Goal: Information Seeking & Learning: Learn about a topic

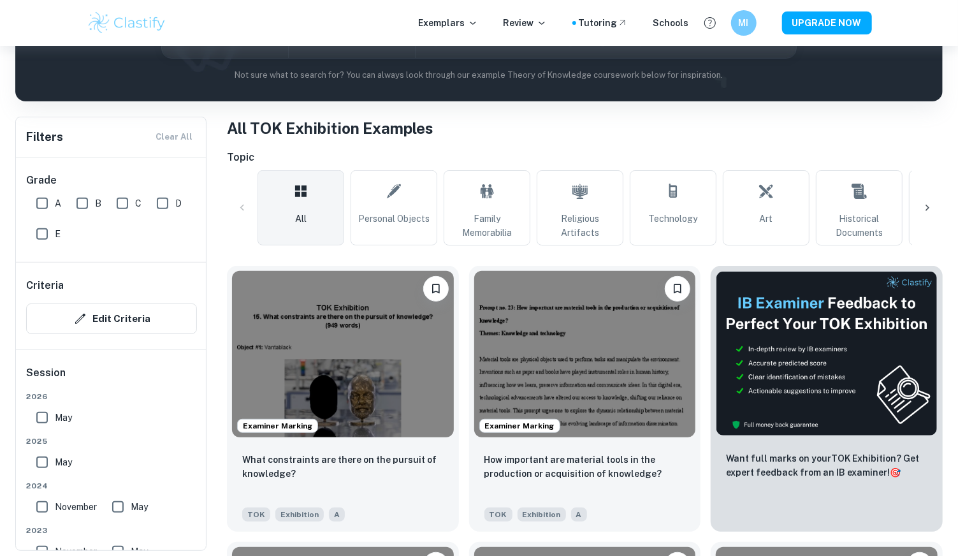
scroll to position [212, 0]
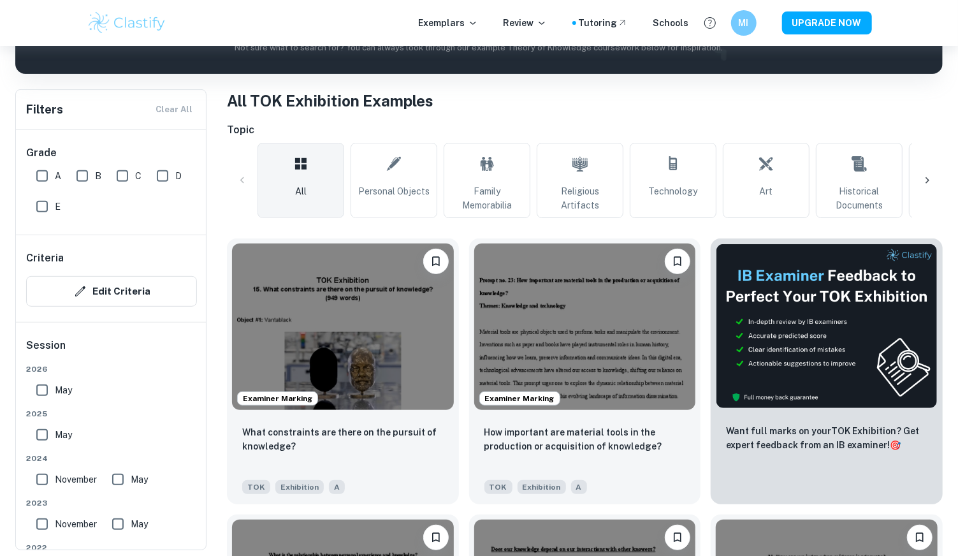
click at [921, 185] on icon at bounding box center [927, 180] width 13 height 13
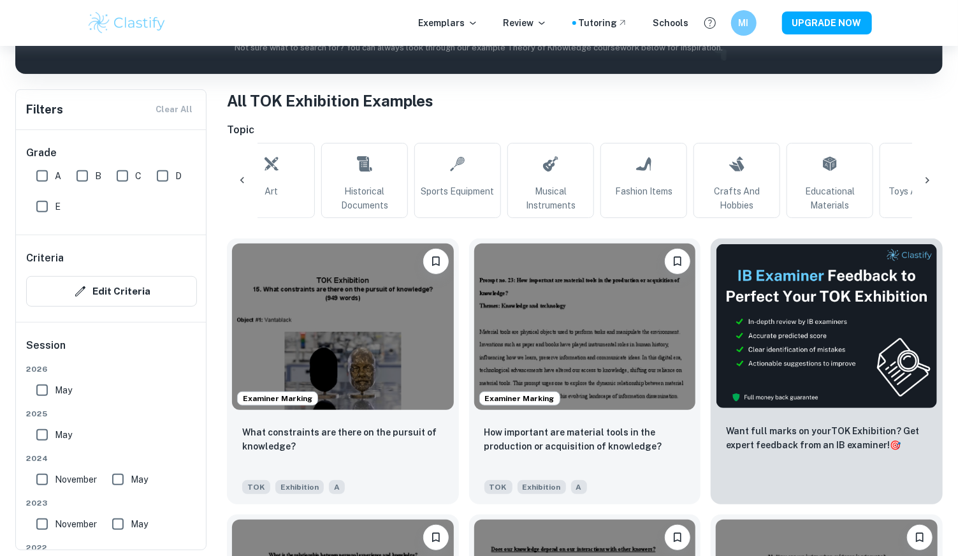
scroll to position [0, 602]
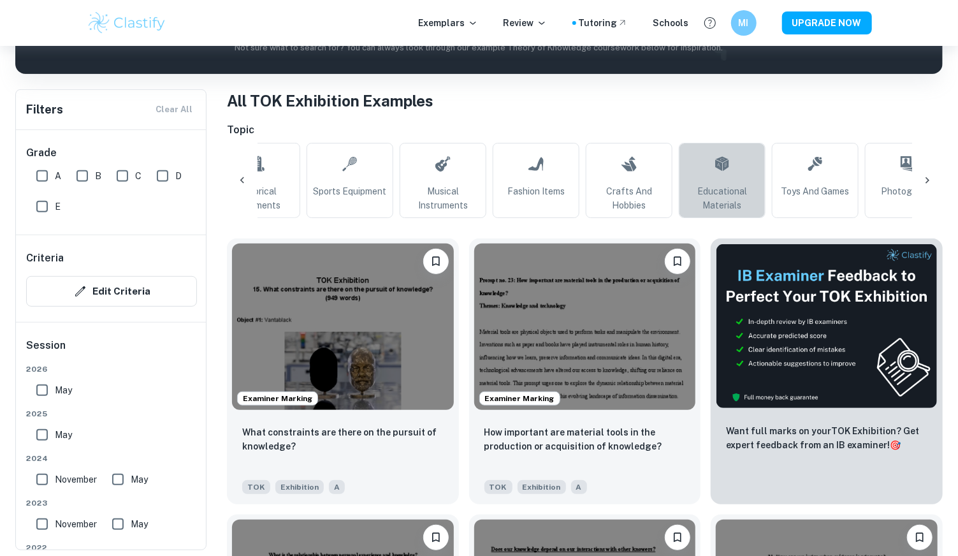
click at [731, 180] on link "Educational Materials" at bounding box center [722, 180] width 87 height 75
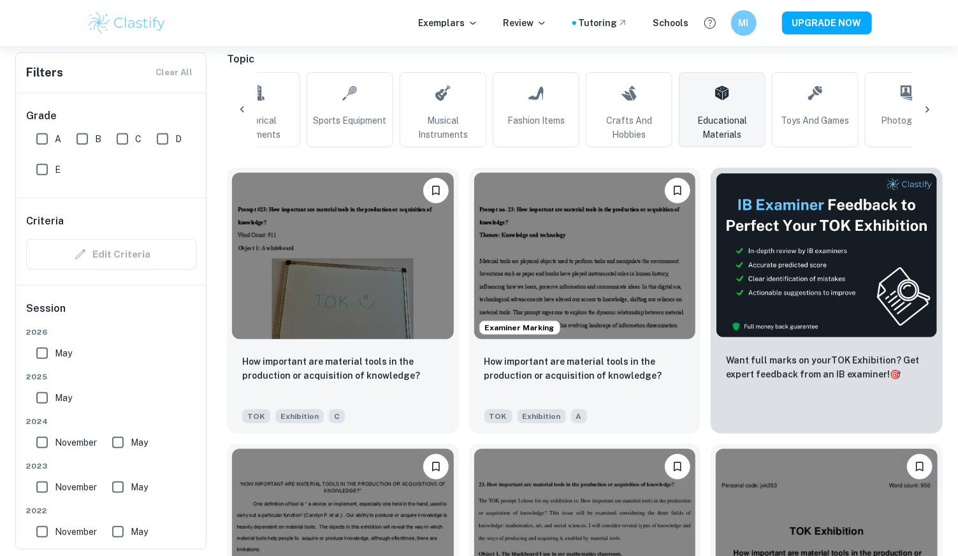
scroll to position [495, 0]
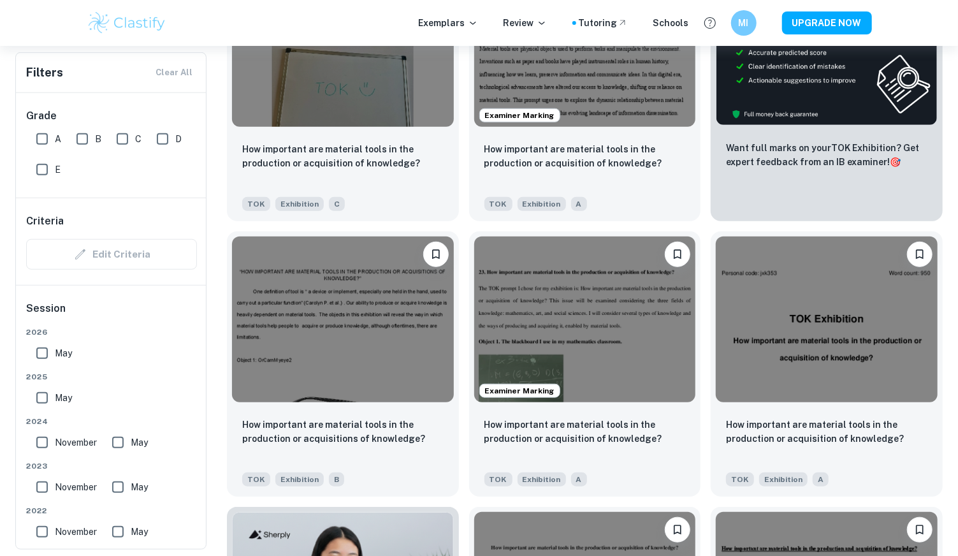
click at [608, 317] on img at bounding box center [585, 319] width 222 height 166
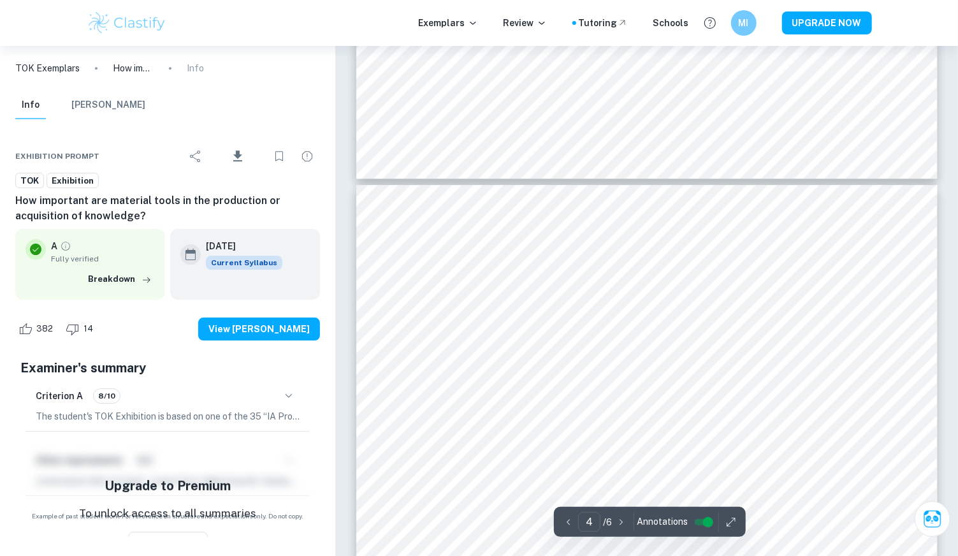
scroll to position [2761, 0]
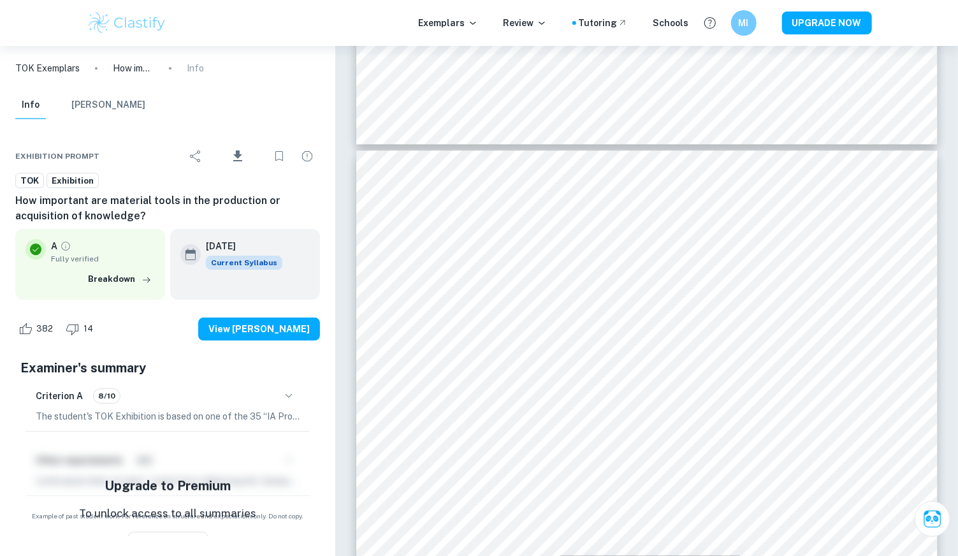
type input "3"
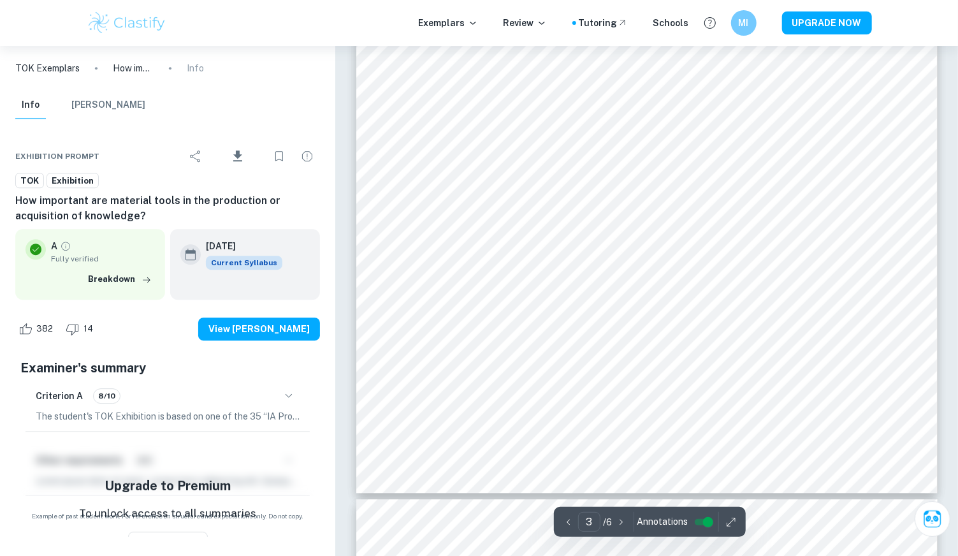
scroll to position [1982, 0]
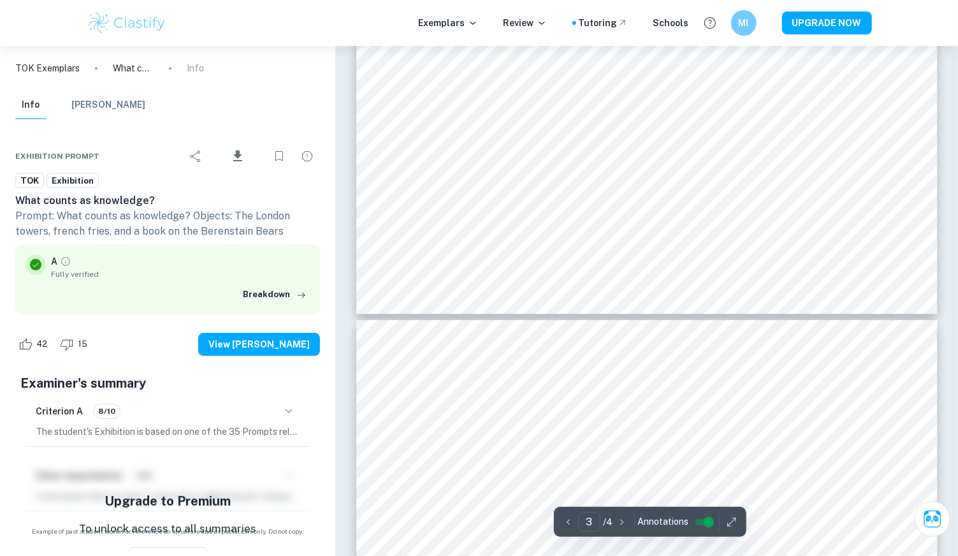
type input "4"
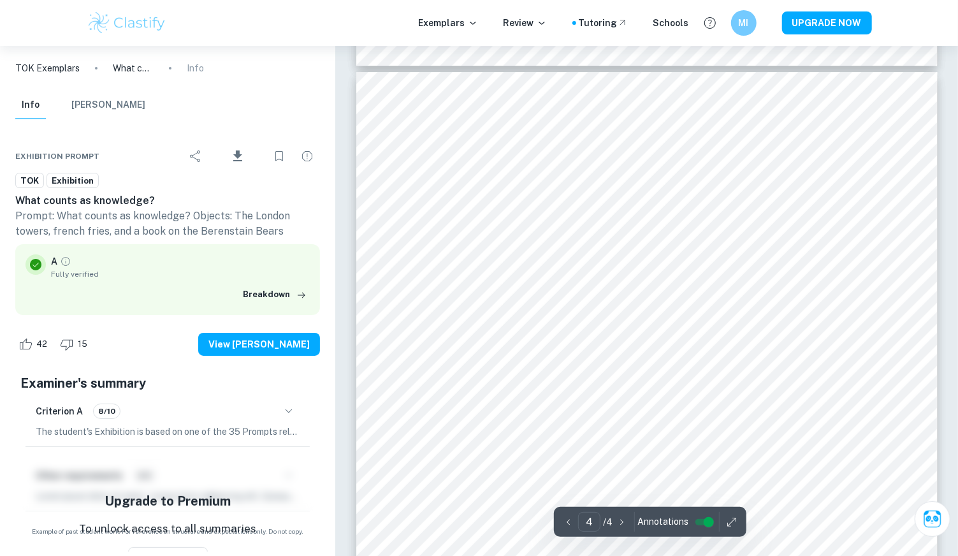
scroll to position [2973, 0]
